Goal: Task Accomplishment & Management: Manage account settings

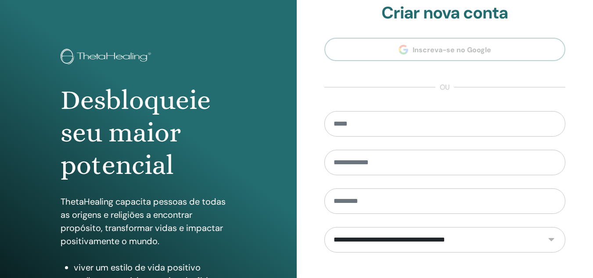
scroll to position [144, 0]
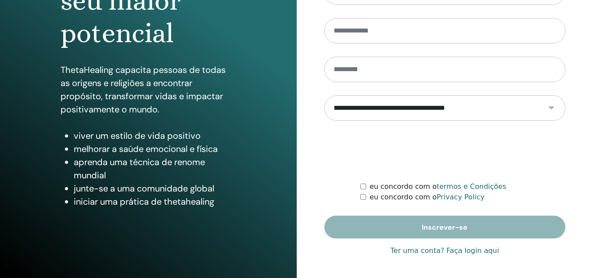
type input "**********"
click at [464, 255] on link "Ter uma conta? Faça login aqui" at bounding box center [445, 250] width 108 height 11
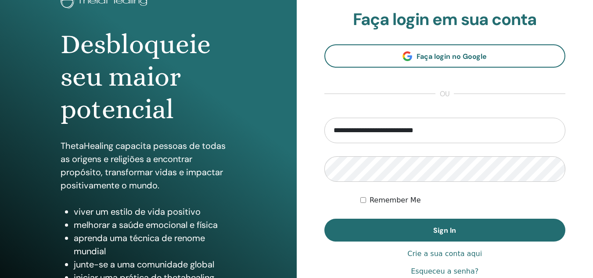
scroll to position [144, 0]
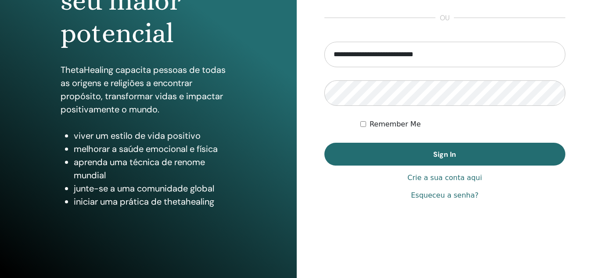
click at [366, 127] on div "Remember Me" at bounding box center [462, 124] width 205 height 11
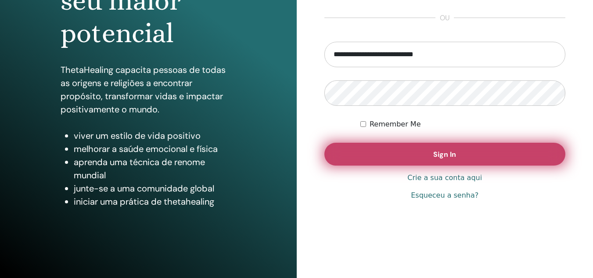
click at [449, 150] on span "Sign In" at bounding box center [444, 154] width 23 height 9
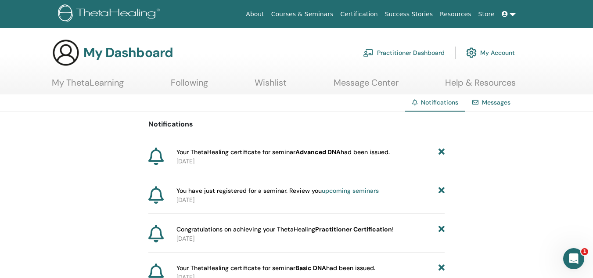
click at [493, 108] on div "Messages" at bounding box center [491, 102] width 52 height 16
click at [492, 101] on link "Messages" at bounding box center [496, 102] width 29 height 8
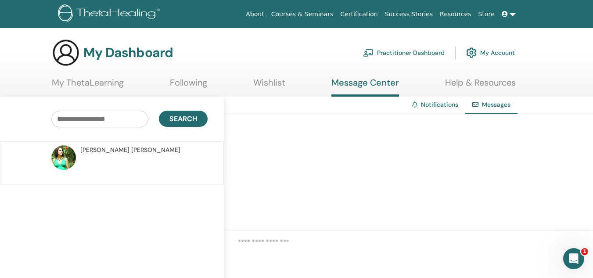
click at [481, 54] on link "My Account" at bounding box center [490, 52] width 49 height 19
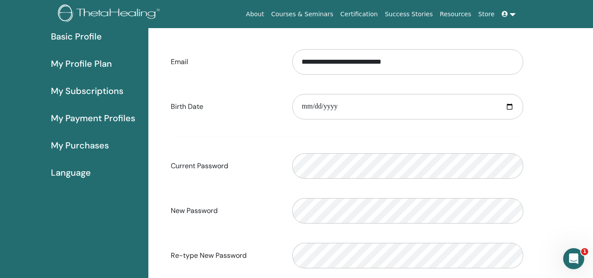
scroll to position [107, 0]
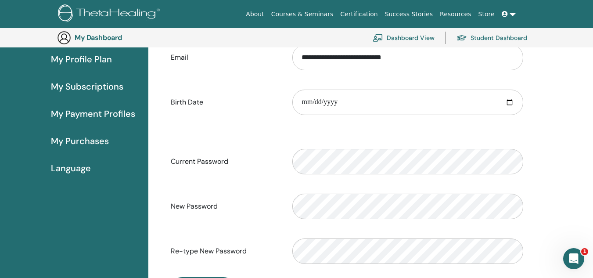
click at [88, 142] on span "My Purchases" at bounding box center [80, 140] width 58 height 13
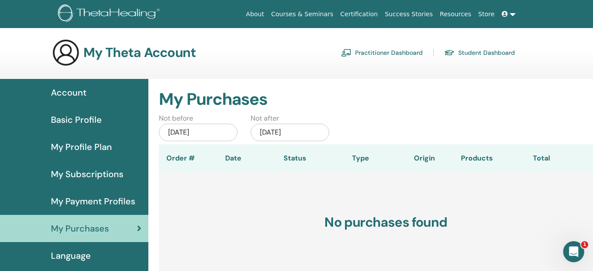
click at [377, 15] on link "Certification" at bounding box center [359, 14] width 44 height 16
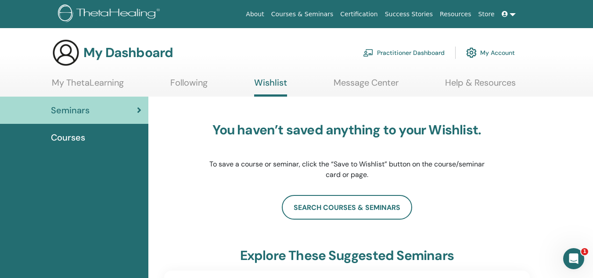
click at [81, 142] on span "Courses" at bounding box center [68, 137] width 34 height 13
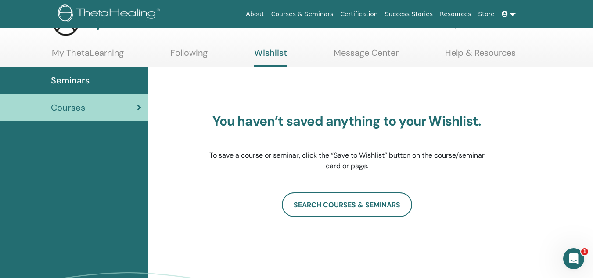
scroll to position [44, 0]
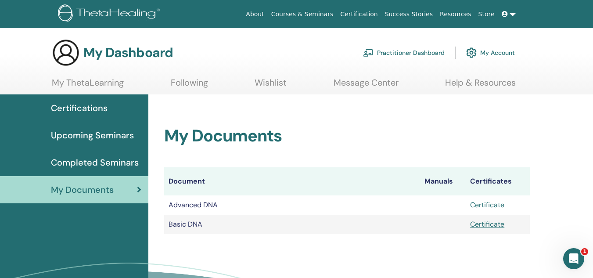
click at [499, 206] on link "Certificate" at bounding box center [487, 204] width 34 height 9
click at [267, 16] on link "About" at bounding box center [254, 14] width 25 height 16
